Goal: Find specific page/section: Find specific page/section

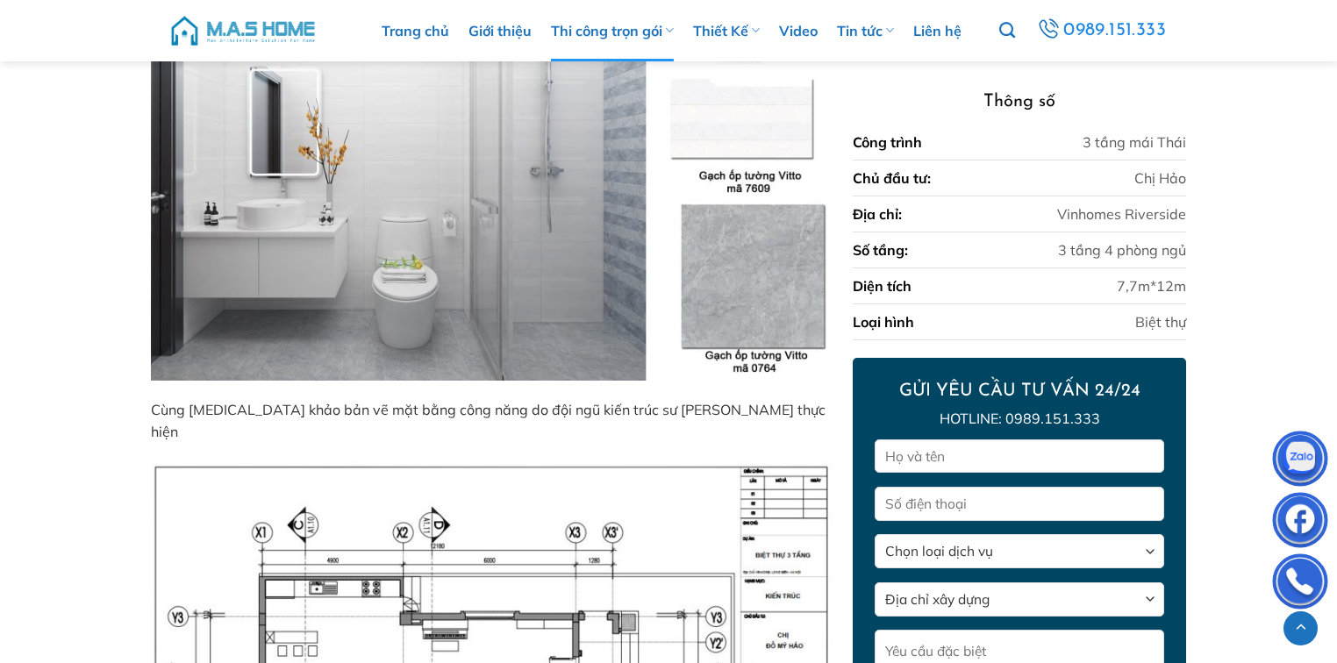
scroll to position [646, 0]
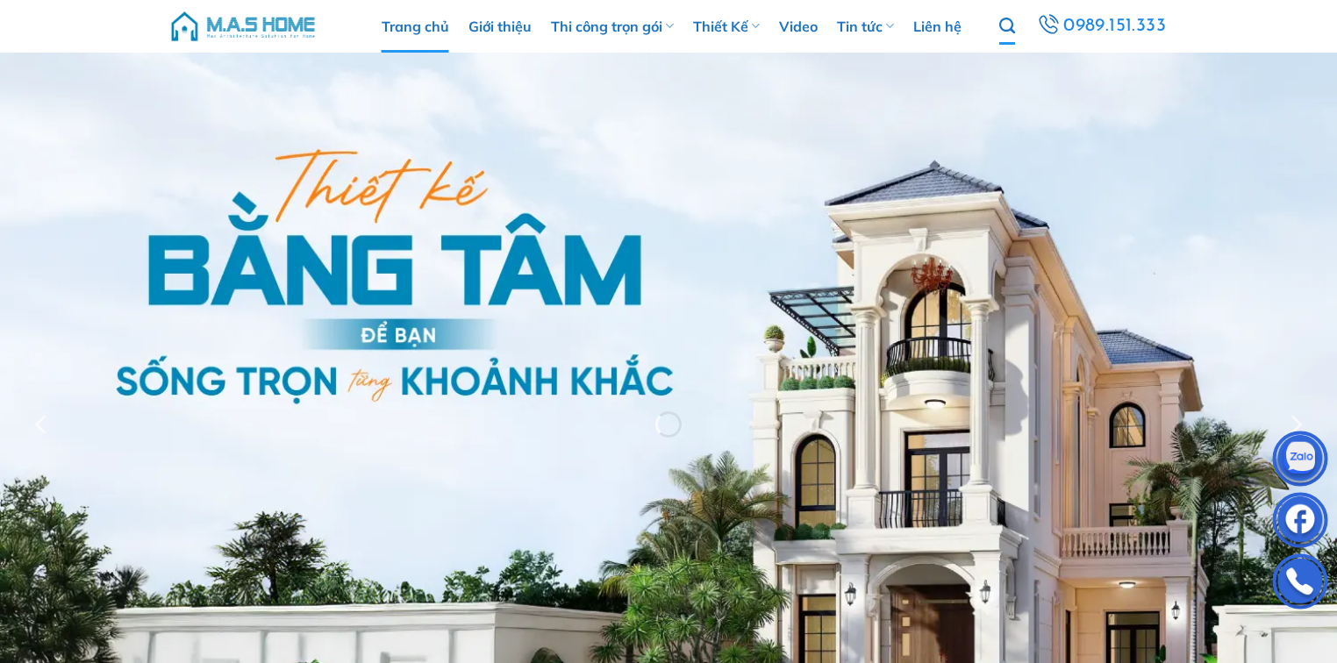
click at [1003, 23] on icon "Tìm kiếm" at bounding box center [1007, 26] width 16 height 19
click at [1010, 32] on icon "Tìm kiếm" at bounding box center [1007, 26] width 16 height 19
click at [1012, 67] on input "Tìm kiếm:" at bounding box center [1058, 63] width 193 height 34
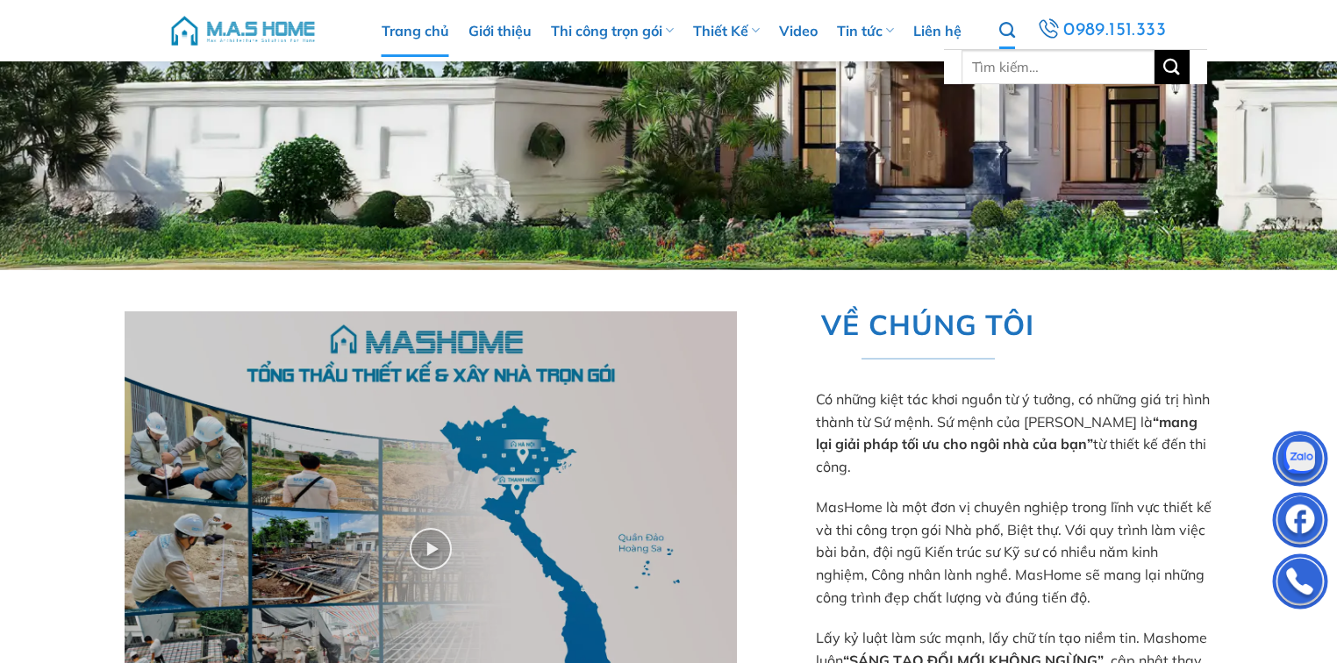
click at [1010, 32] on icon "Tìm kiếm" at bounding box center [1007, 30] width 16 height 19
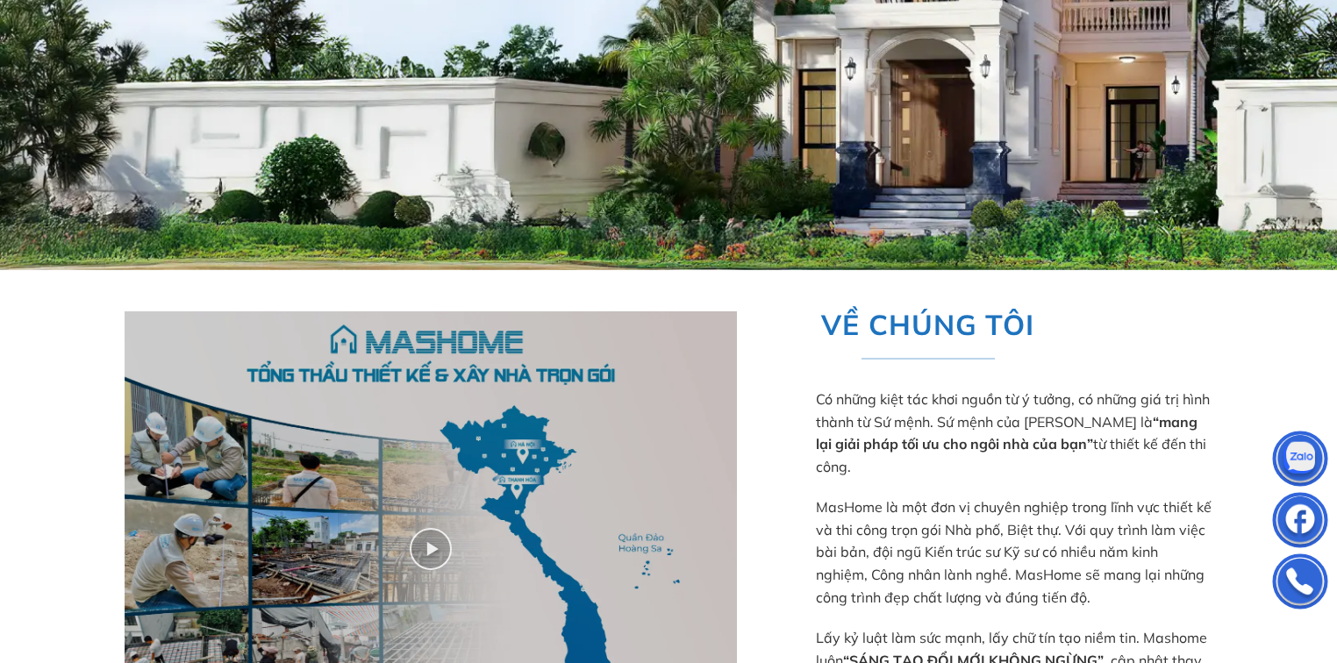
scroll to position [0, 0]
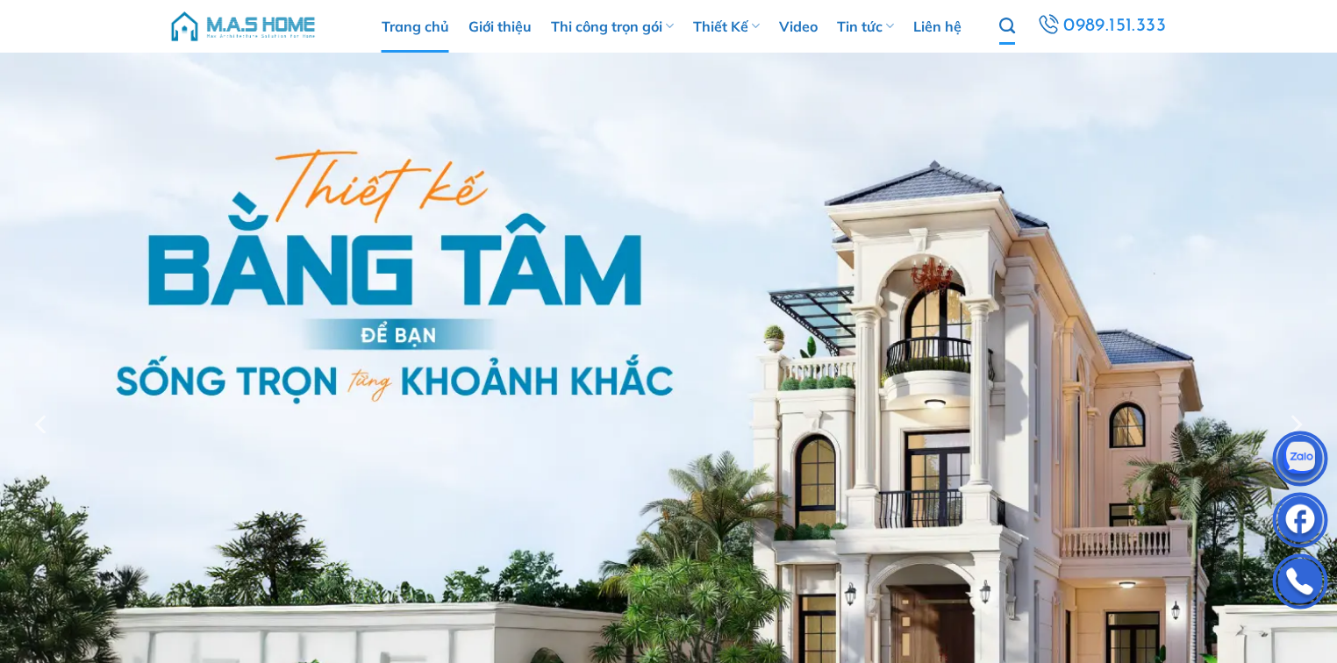
click at [1010, 32] on icon "Tìm kiếm" at bounding box center [1007, 26] width 16 height 19
click at [1010, 63] on input "Tìm kiếm:" at bounding box center [1058, 63] width 193 height 34
type input "[PERSON_NAME]"
click at [1155, 46] on button "Gửi" at bounding box center [1172, 63] width 35 height 34
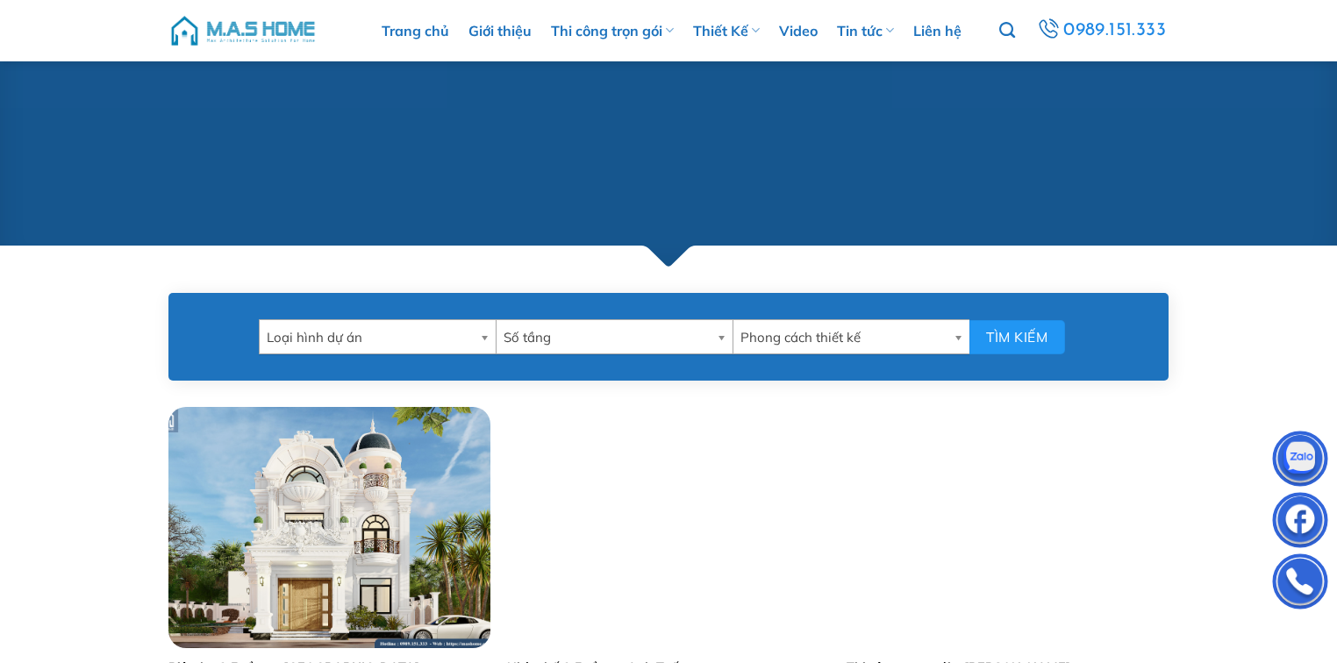
scroll to position [702, 0]
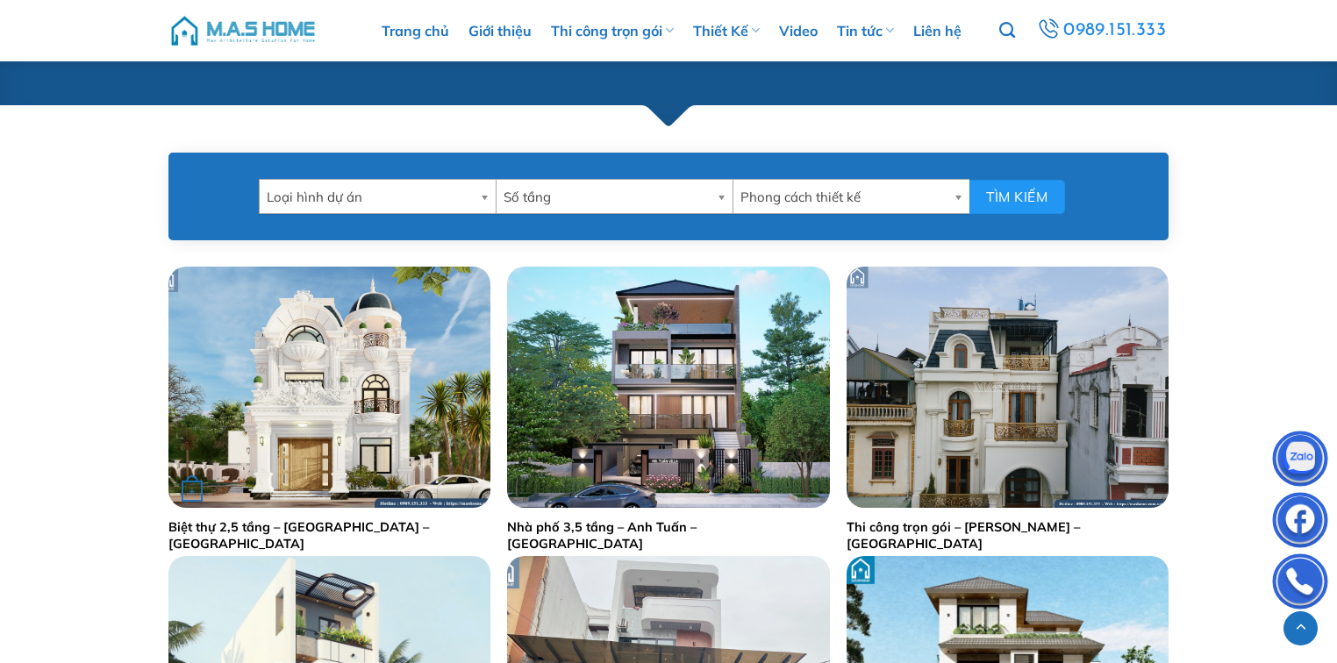
click at [433, 390] on div "+" at bounding box center [329, 387] width 322 height 241
click at [354, 372] on img "Biệt thự 2,5 tầng - Anh Lâm - Thường Tín" at bounding box center [329, 387] width 322 height 241
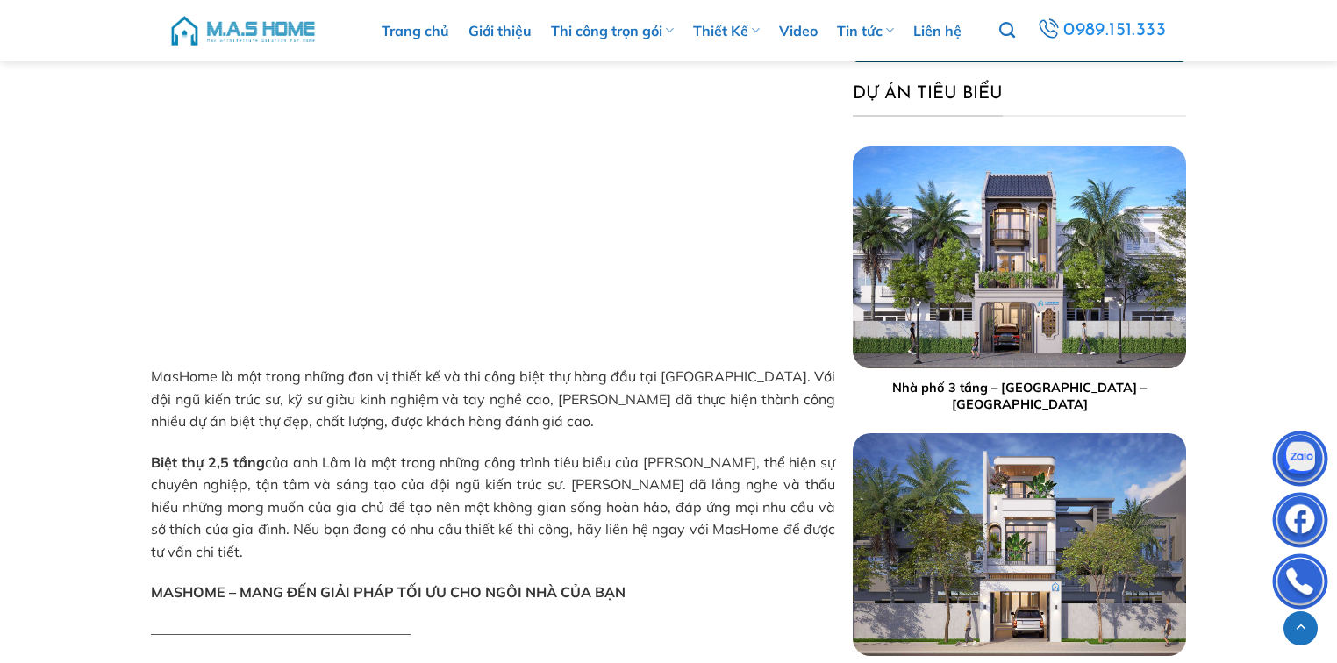
scroll to position [2597, 0]
